Goal: Find specific page/section: Find specific page/section

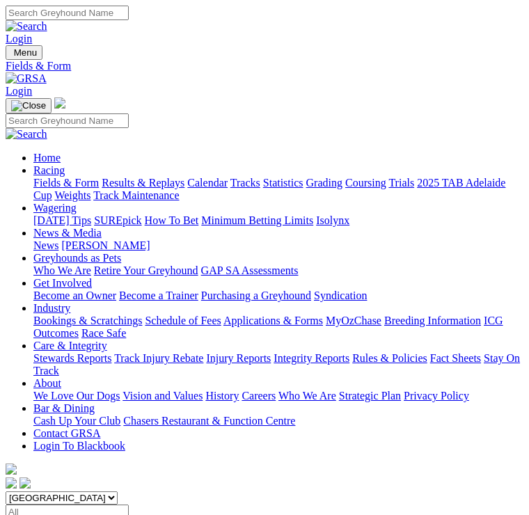
click at [11, 56] on img "Toggle navigation" at bounding box center [11, 56] width 0 height 0
click at [99, 177] on link "Fields & Form" at bounding box center [65, 183] width 65 height 12
click at [11, 56] on img "Toggle navigation" at bounding box center [11, 56] width 0 height 0
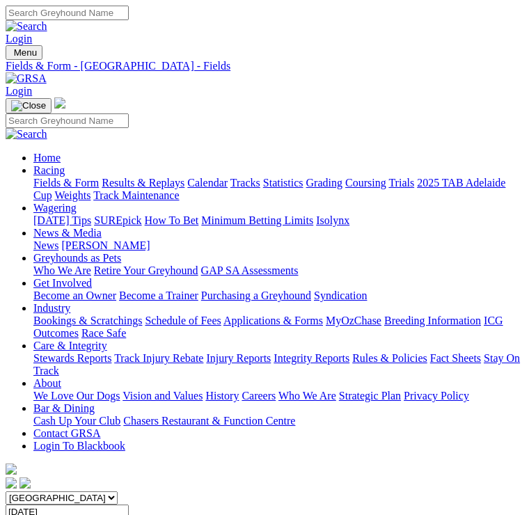
click at [152, 189] on link "Results & Replays" at bounding box center [143, 183] width 83 height 12
